Goal: Task Accomplishment & Management: Complete application form

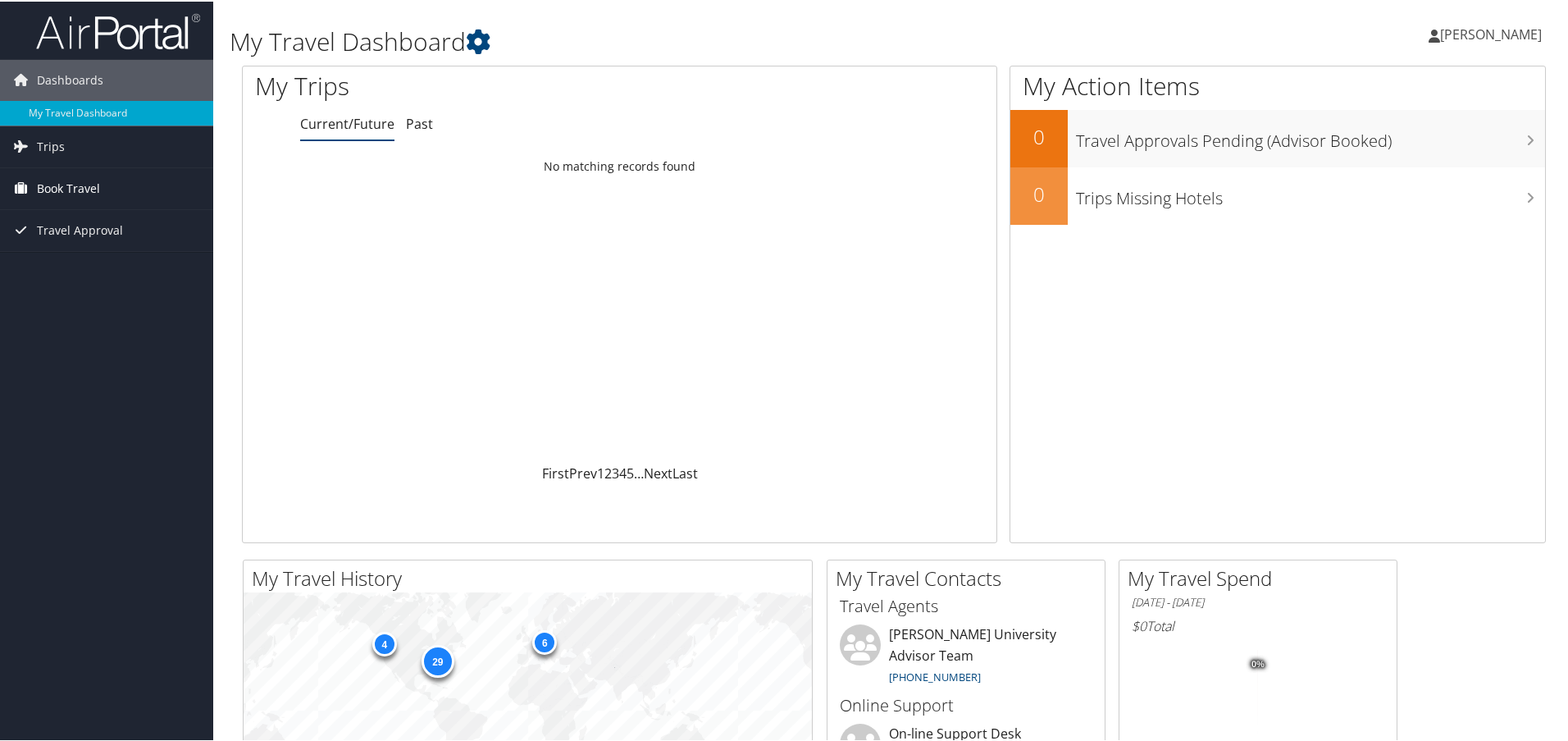
click at [91, 192] on span "Book Travel" at bounding box center [68, 187] width 64 height 41
click at [116, 245] on link "Book/Manage Online Trips" at bounding box center [107, 244] width 213 height 24
click at [114, 220] on link "Approval Request (Beta)" at bounding box center [107, 220] width 213 height 24
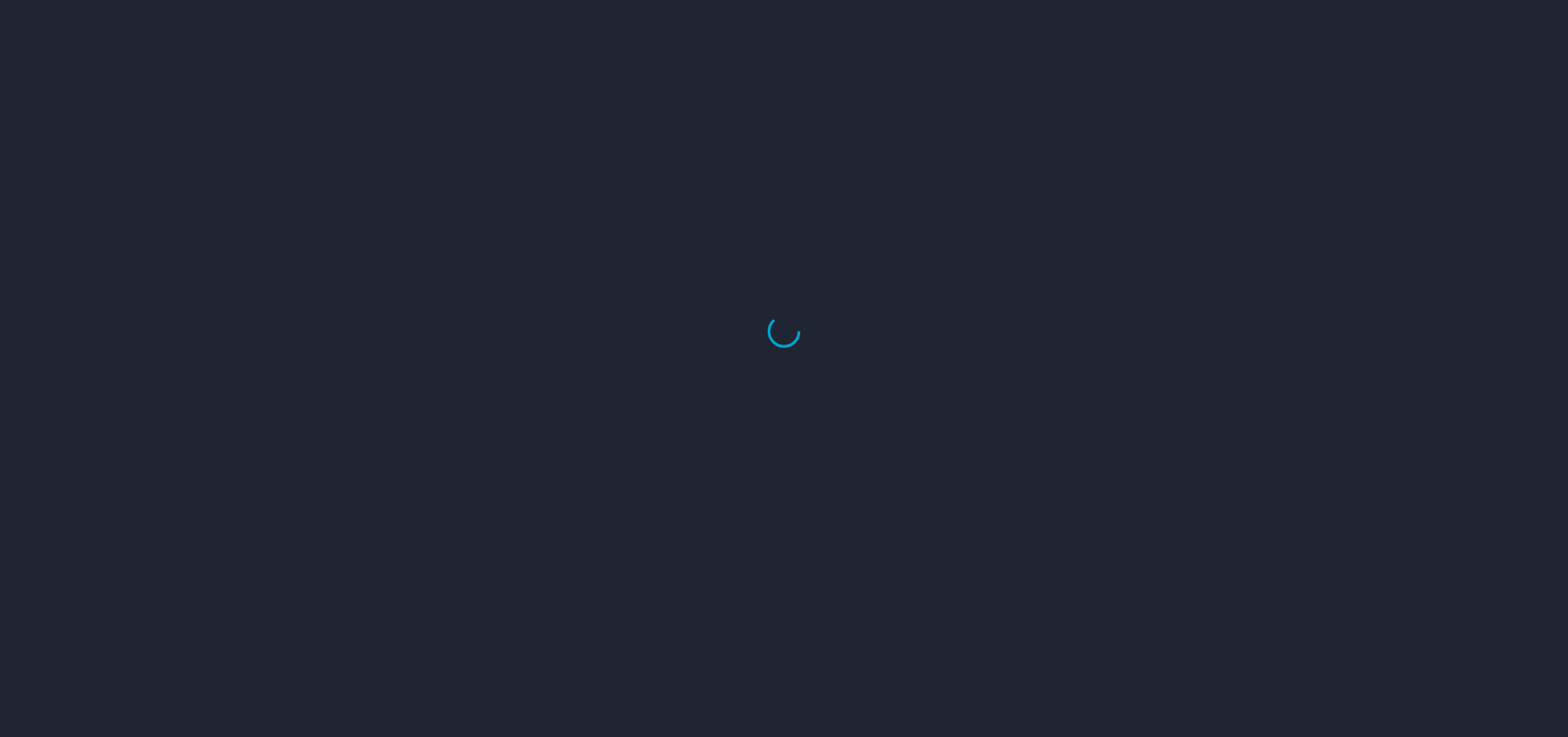
click at [87, 220] on div at bounding box center [784, 368] width 1568 height 737
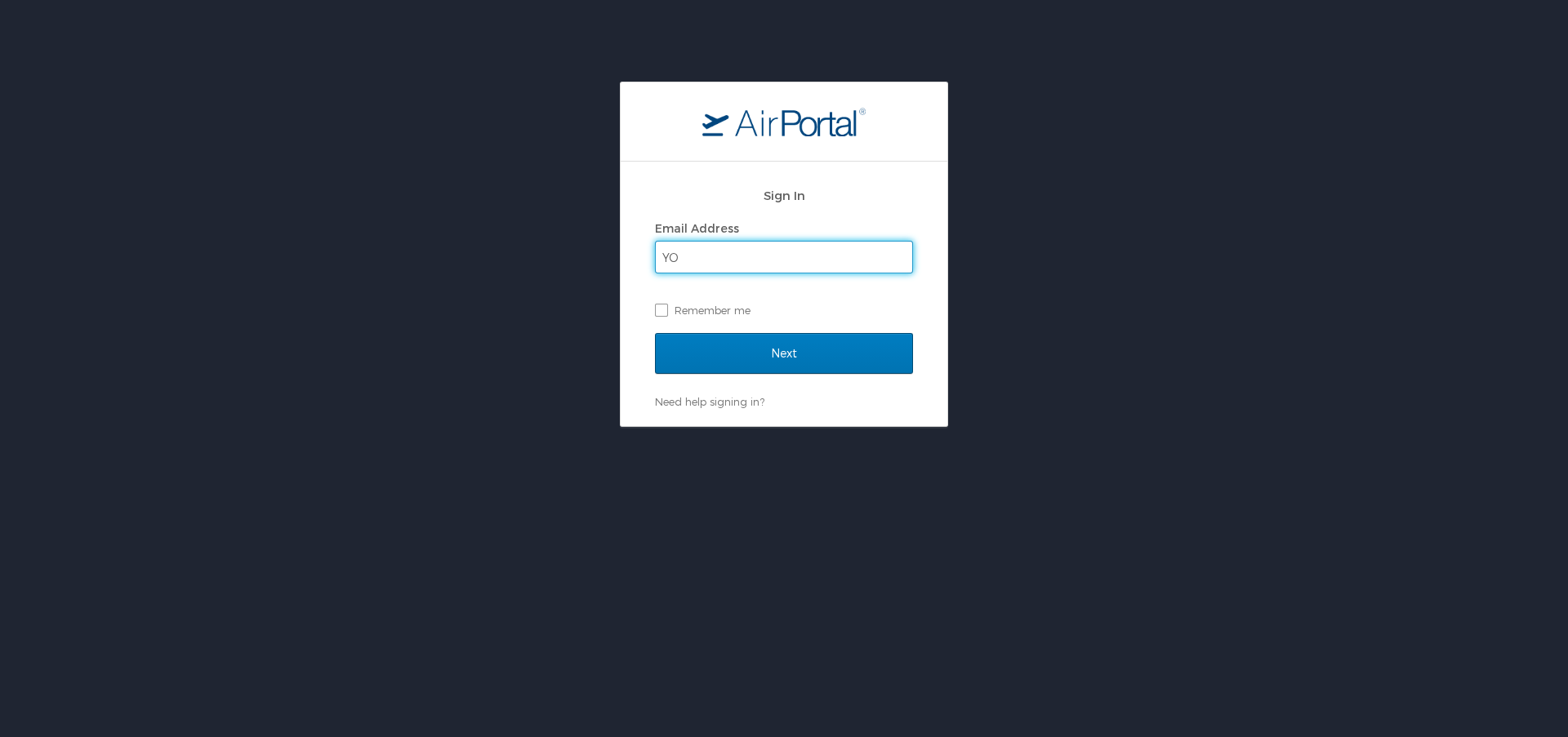
type input "Y"
type input "yongjin.park@howard.edu"
click at [665, 314] on label "Remember me" at bounding box center [783, 310] width 258 height 24
click at [665, 314] on input "Remember me" at bounding box center [659, 308] width 10 height 10
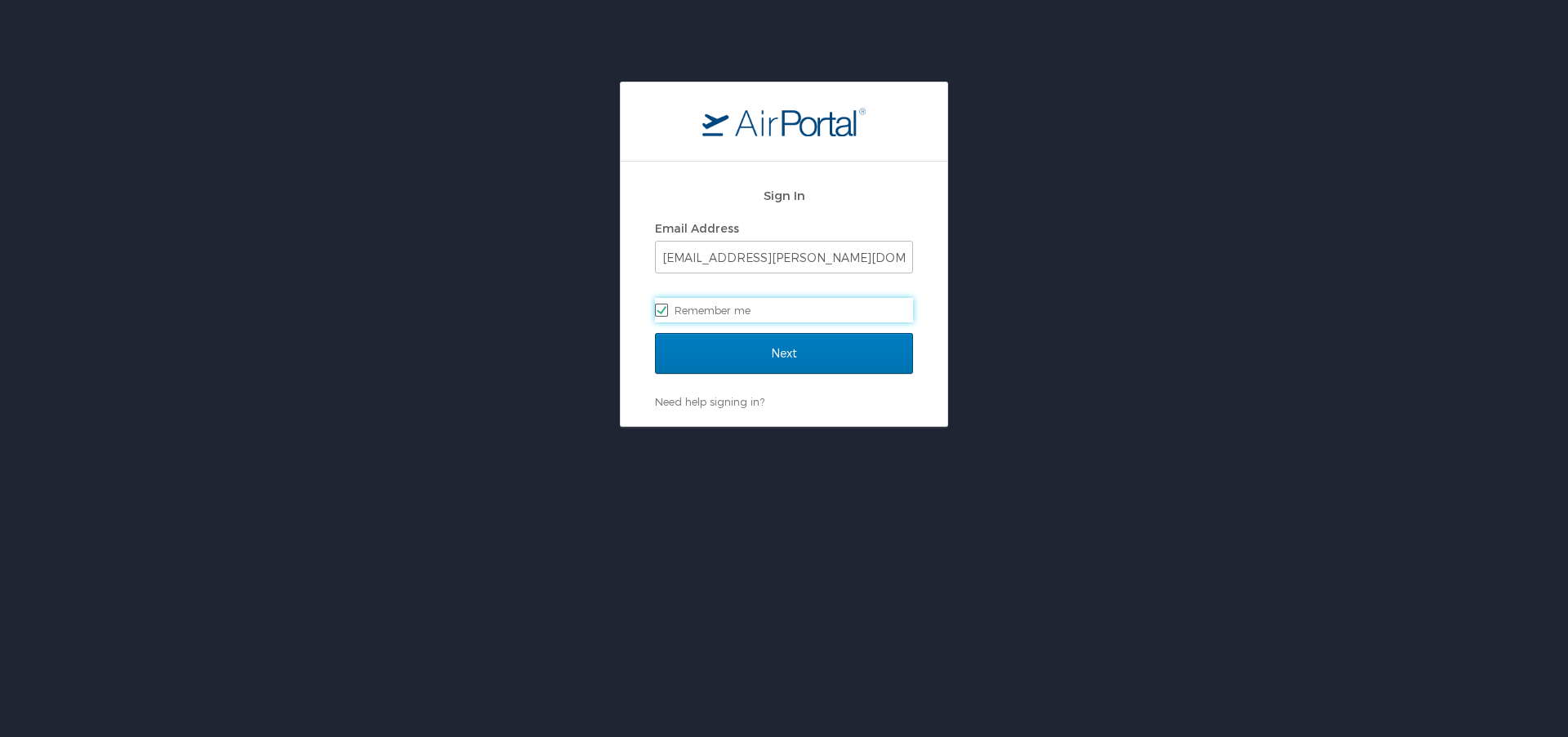
click at [723, 318] on label "Remember me" at bounding box center [783, 310] width 258 height 24
click at [666, 315] on input "Remember me" at bounding box center [659, 308] width 10 height 10
click at [666, 315] on label "Remember me" at bounding box center [783, 310] width 258 height 24
click at [666, 315] on input "Remember me" at bounding box center [659, 308] width 10 height 10
checkbox input "true"
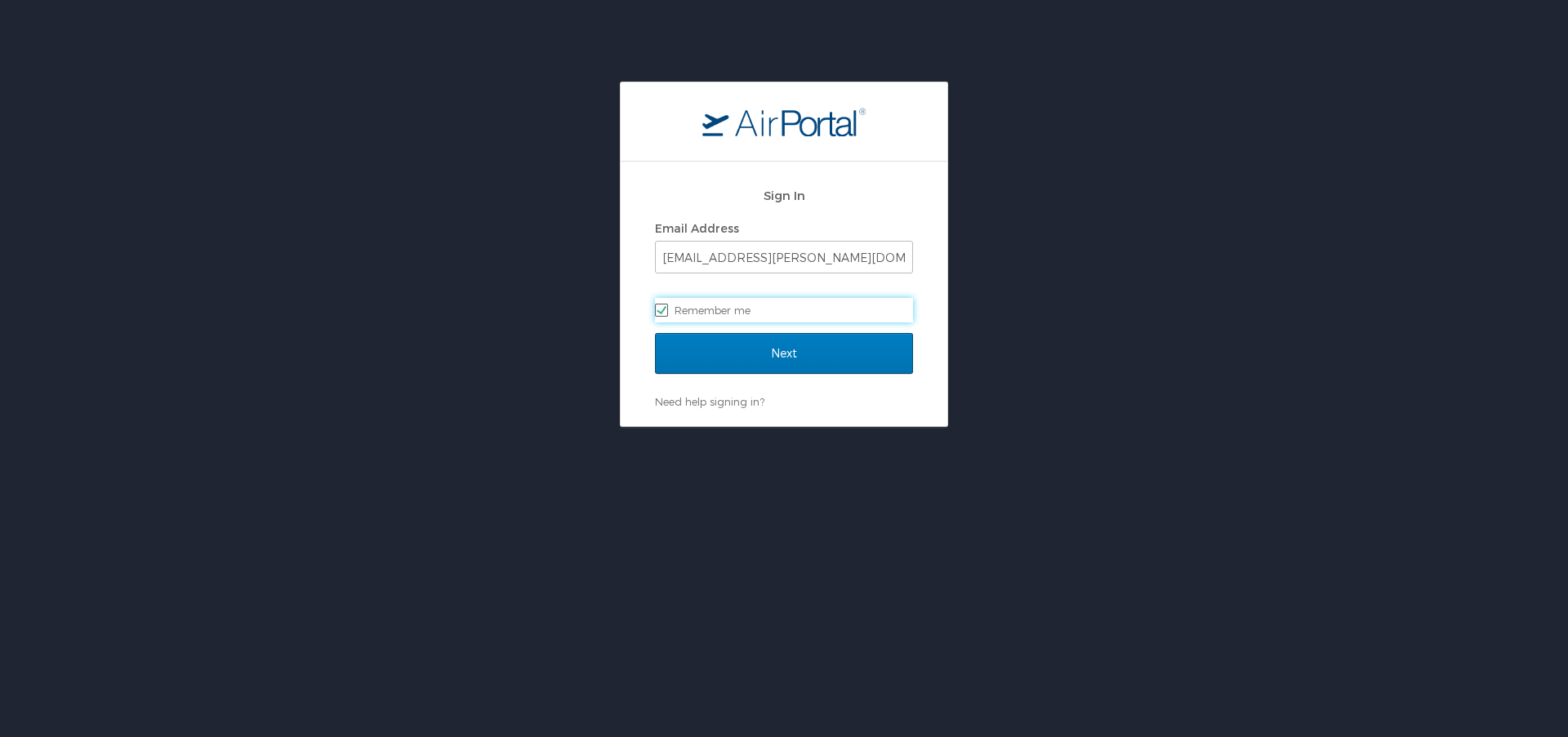
click at [630, 312] on div "Sign In Email Address yongjin.park@howard.edu Remember me Next Need help signin…" at bounding box center [784, 294] width 327 height 264
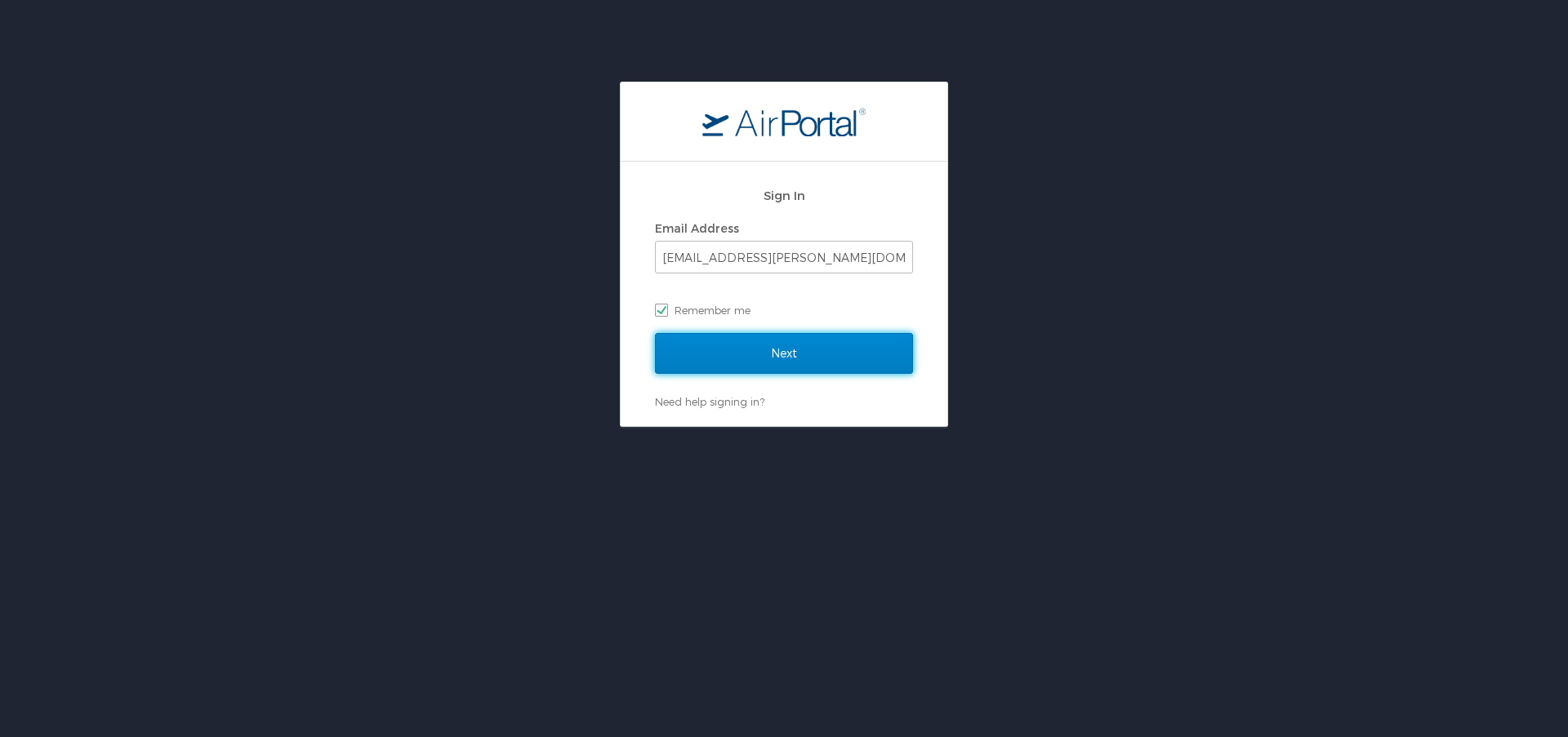
click at [780, 355] on input "Next" at bounding box center [783, 354] width 258 height 41
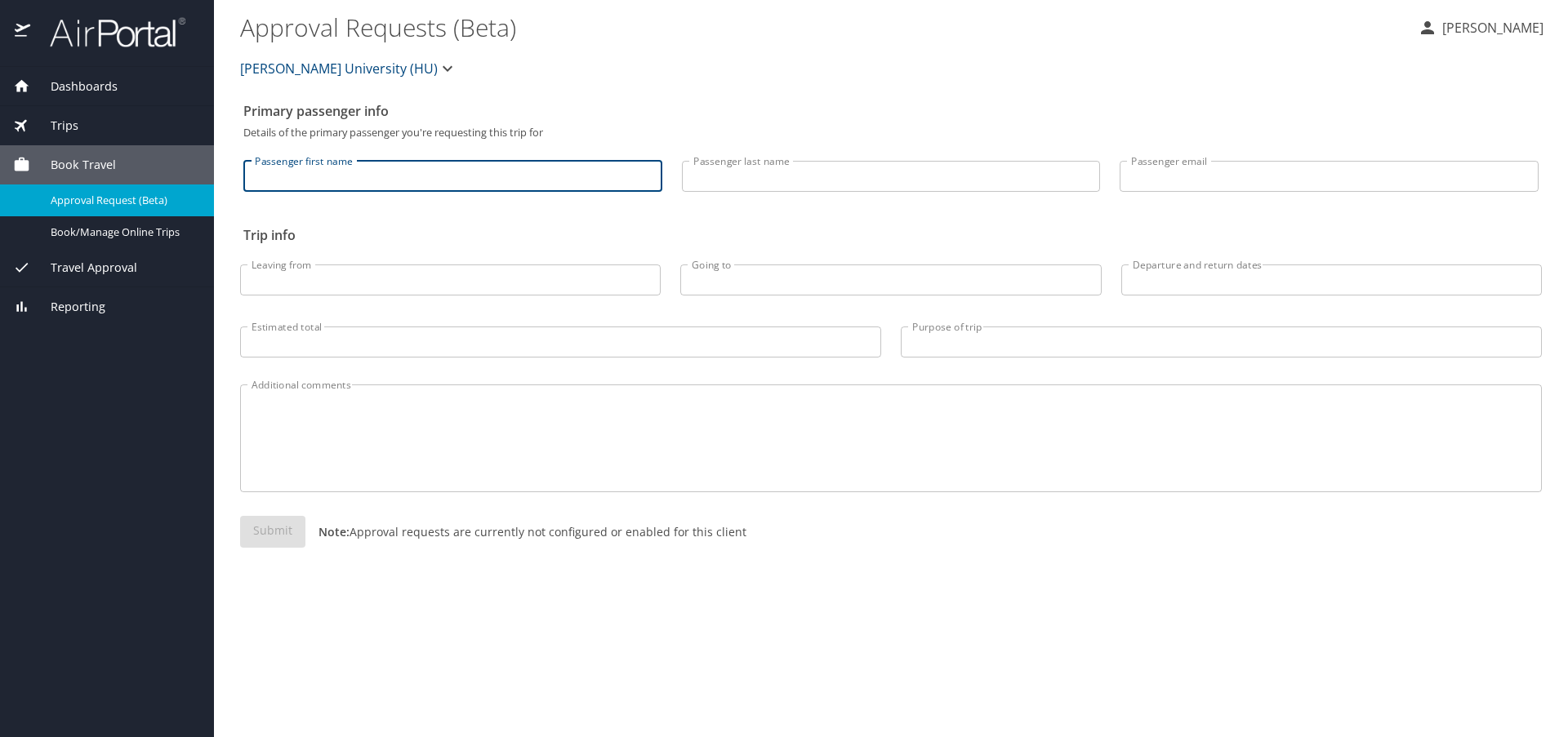
click at [527, 185] on input "Passenger first name" at bounding box center [453, 176] width 419 height 31
type input "[PERSON_NAME]"
click at [787, 182] on input "Passenger last name" at bounding box center [891, 176] width 419 height 31
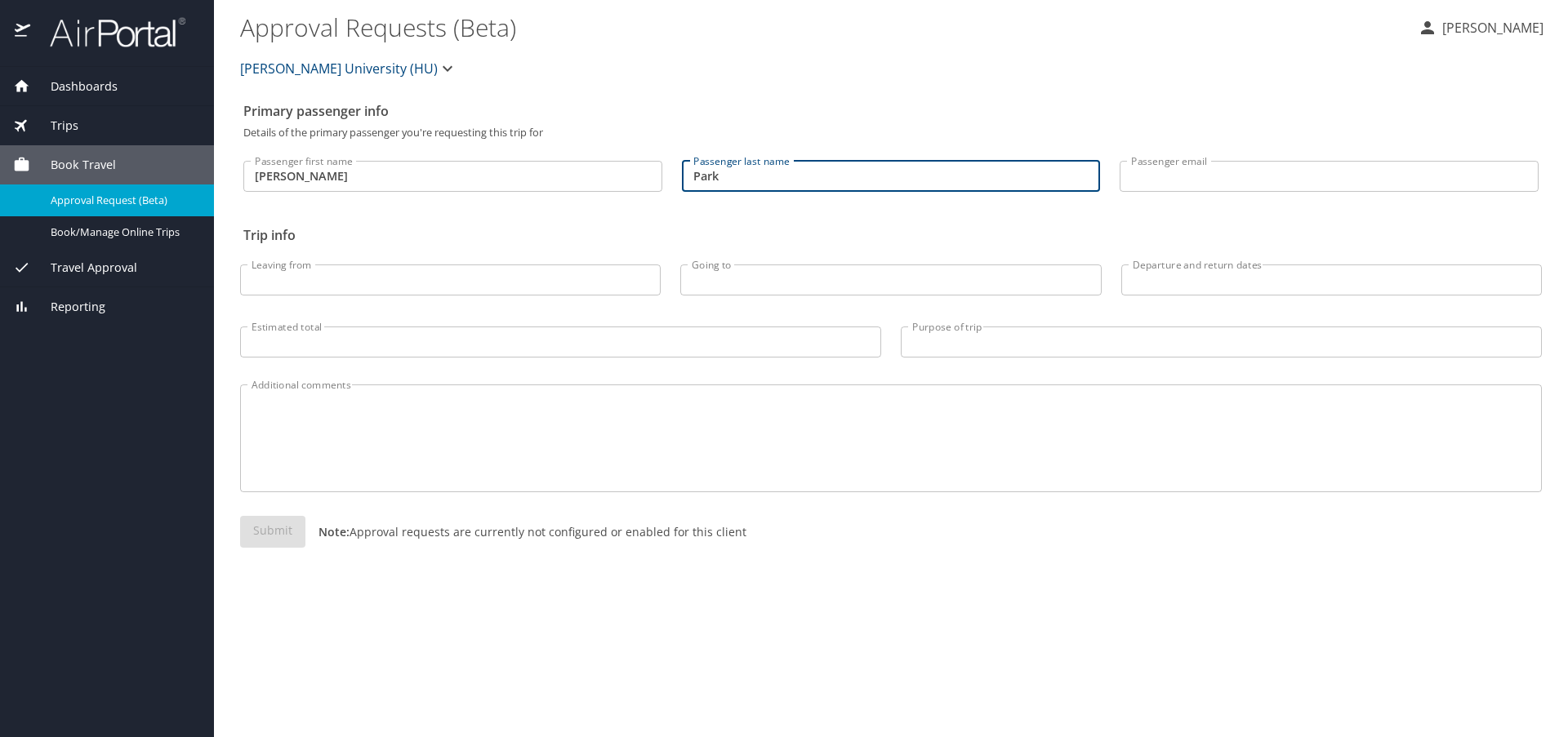
type input "Park"
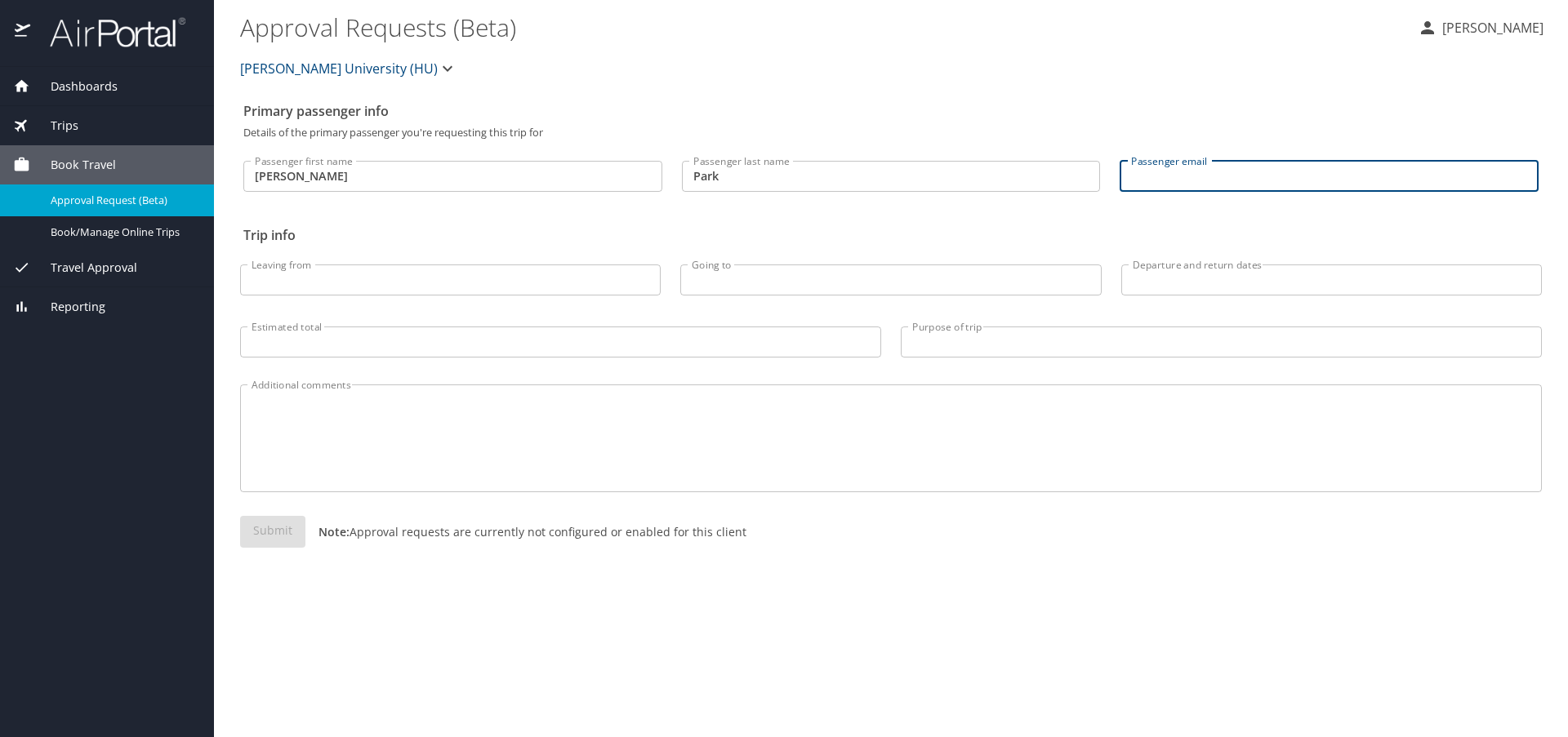
click at [1154, 171] on input "Passenger email" at bounding box center [1329, 176] width 419 height 31
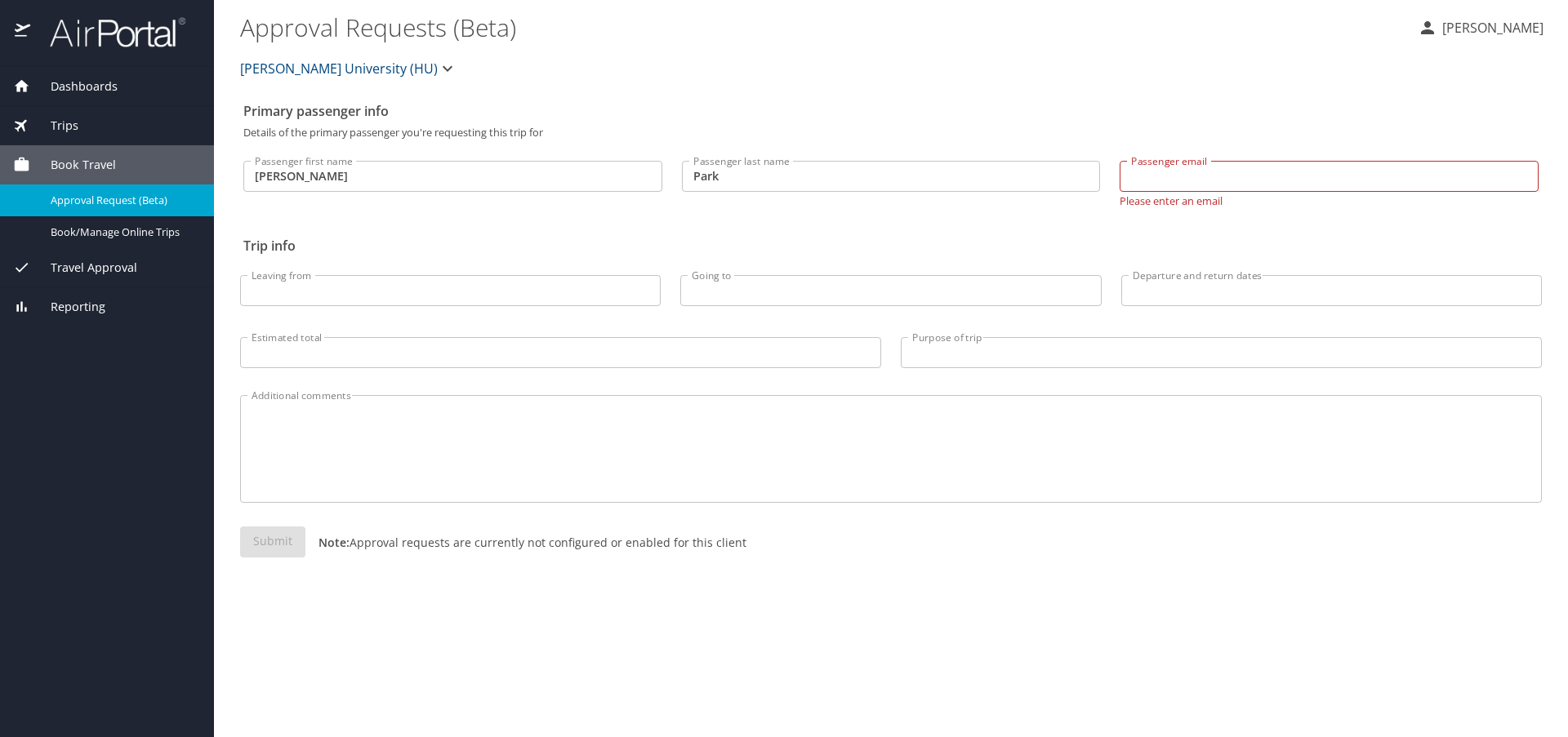
click at [1036, 60] on div "[PERSON_NAME] University (HU)" at bounding box center [890, 69] width 1321 height 52
